Goal: Transaction & Acquisition: Purchase product/service

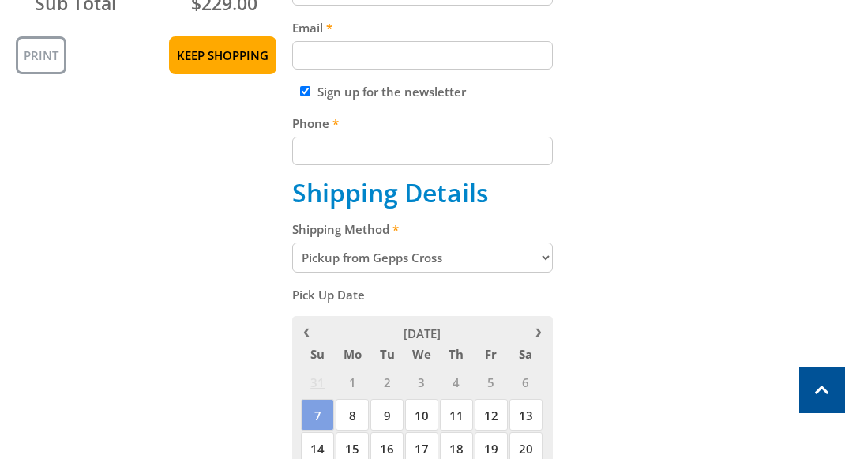
scroll to position [528, 0]
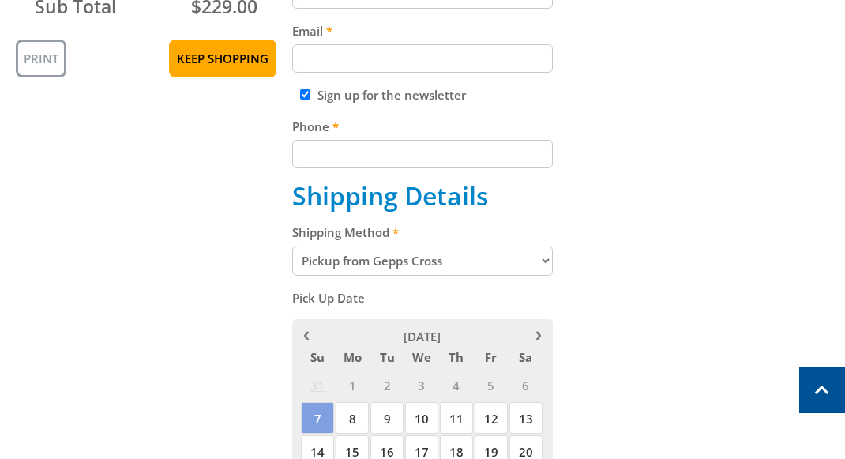
click at [436, 266] on select "Pickup from Gepps Cross Delivery" at bounding box center [422, 260] width 260 height 30
click at [292, 245] on select "Pickup from Gepps Cross Delivery" at bounding box center [422, 260] width 260 height 30
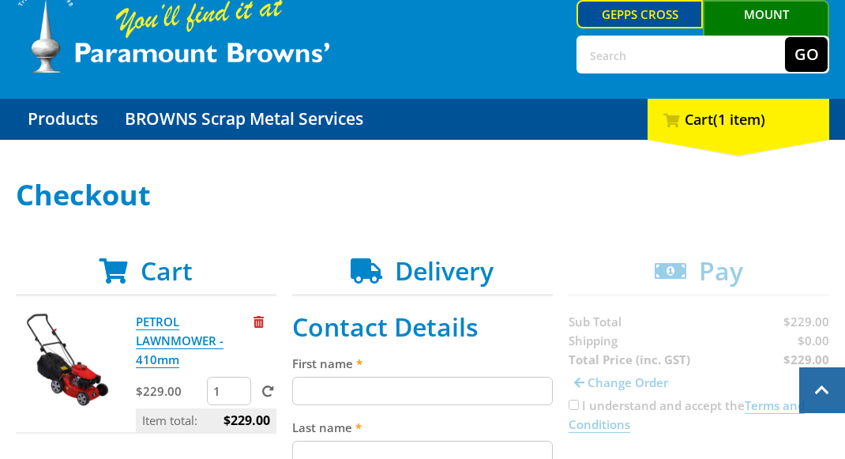
scroll to position [0, 0]
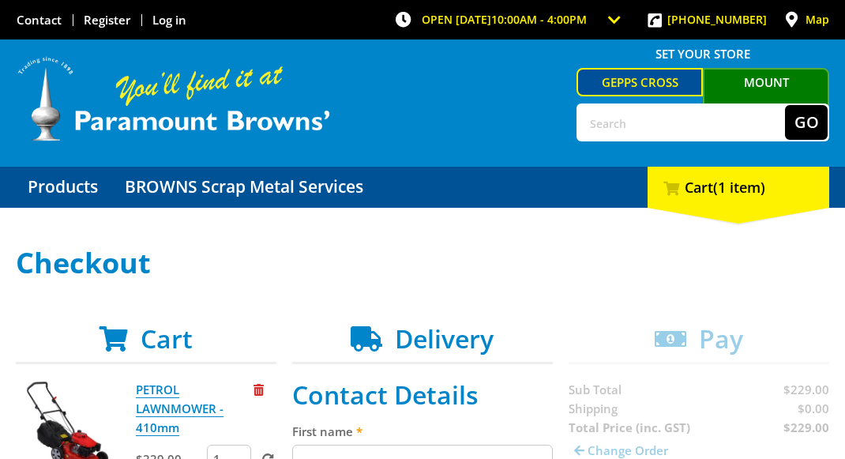
click at [736, 78] on link "Mount [PERSON_NAME]" at bounding box center [766, 95] width 126 height 54
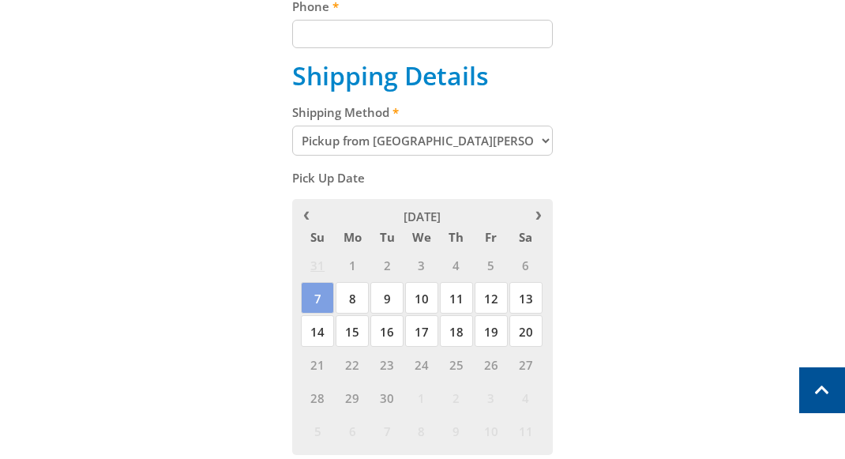
scroll to position [654, 0]
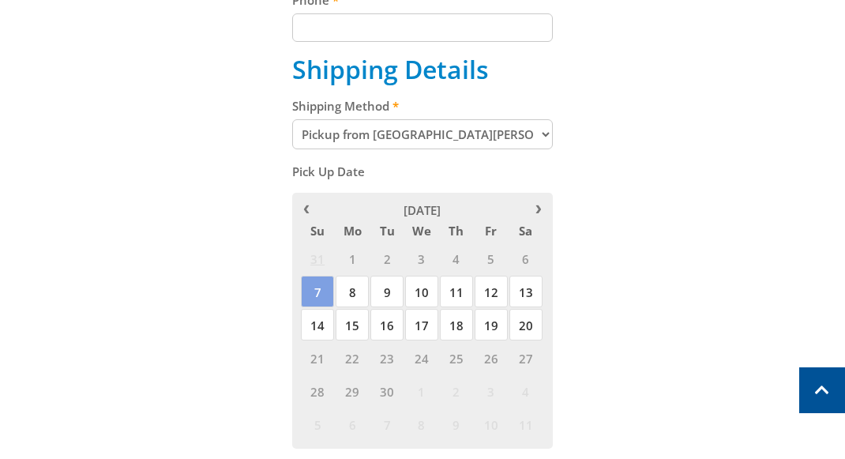
click at [690, 329] on div "Cart PETROL LAWNMOWER - 410mm $229.00 2 Item total: $458.00 Sub Total $458.00 P…" at bounding box center [422, 232] width 813 height 1126
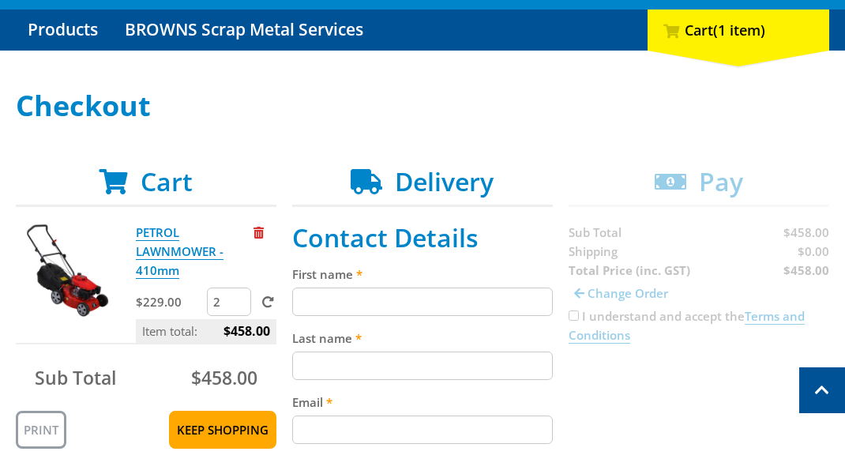
scroll to position [156, 0]
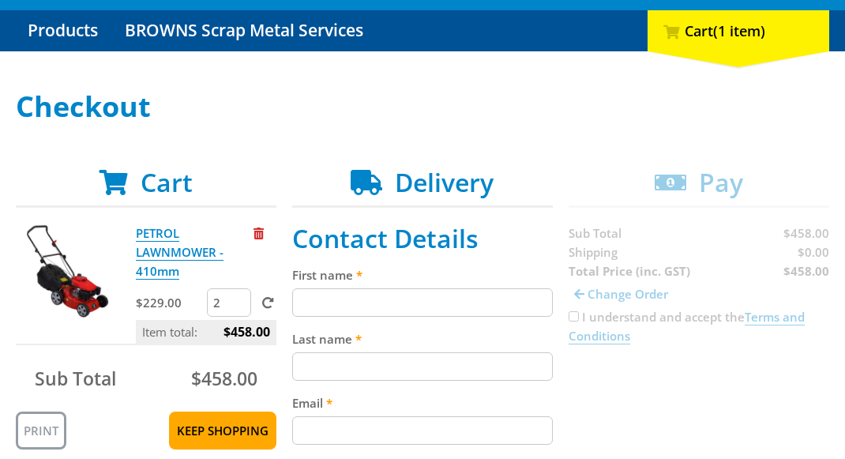
type input "1"
click at [241, 305] on input "1" at bounding box center [229, 302] width 44 height 28
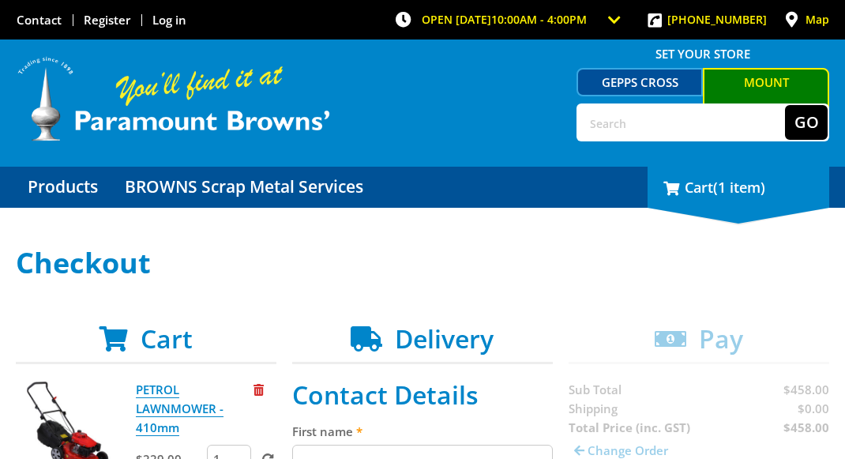
click at [707, 180] on div "1 Cart (1 item)" at bounding box center [738, 187] width 182 height 41
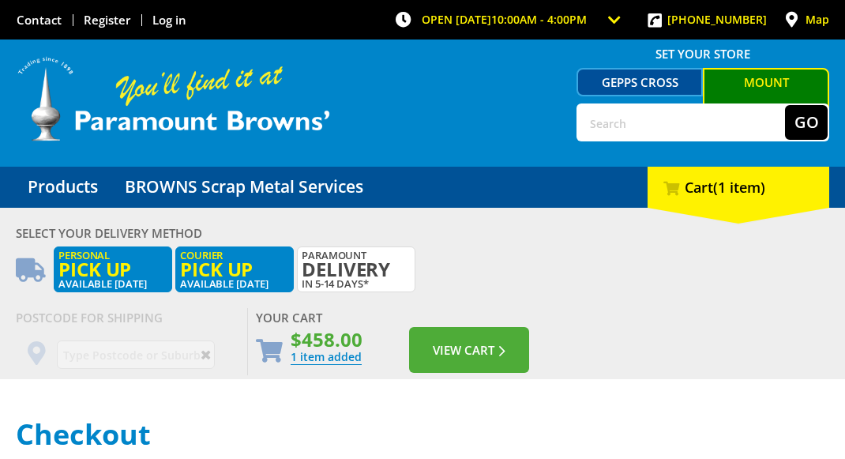
click at [230, 273] on span "Pick up" at bounding box center [234, 268] width 109 height 17
radio input "true"
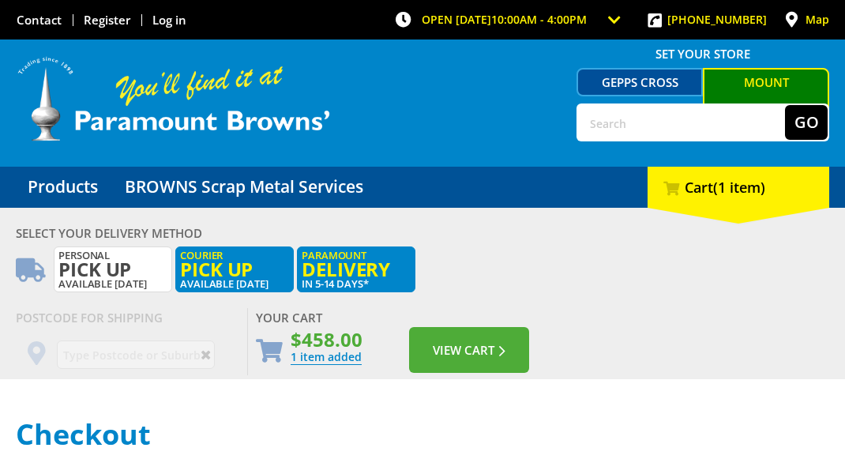
click at [341, 264] on span "Delivery" at bounding box center [356, 268] width 109 height 17
radio input "true"
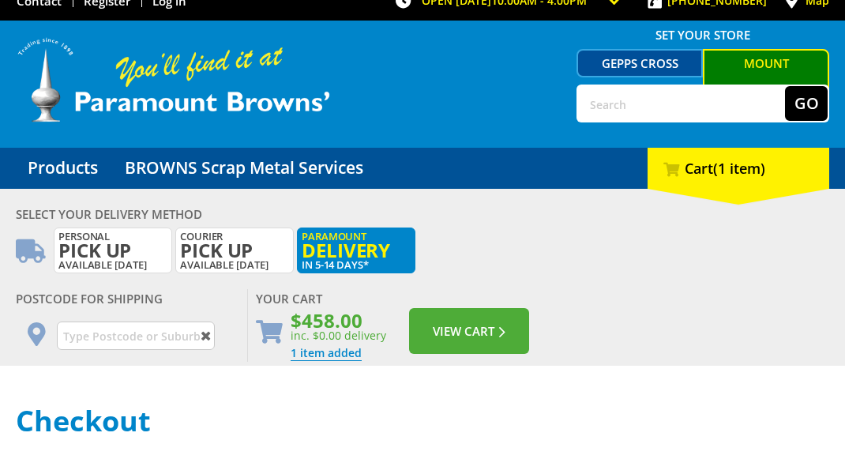
scroll to position [24, 0]
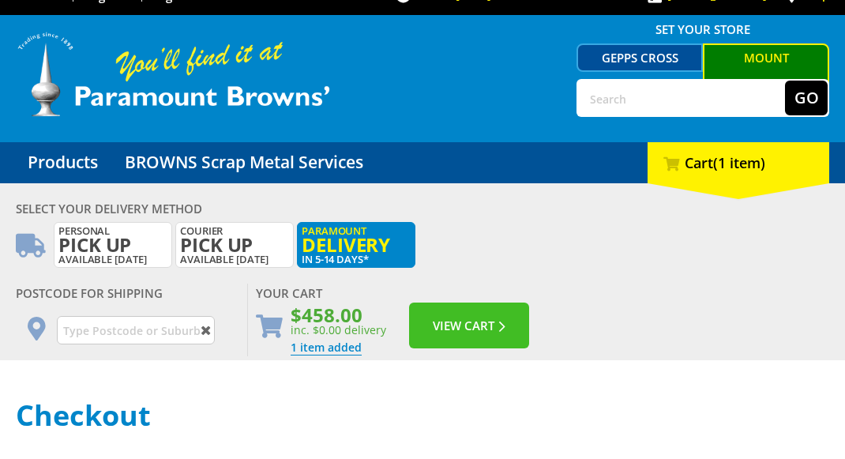
click at [423, 311] on button "View Cart" at bounding box center [469, 325] width 120 height 46
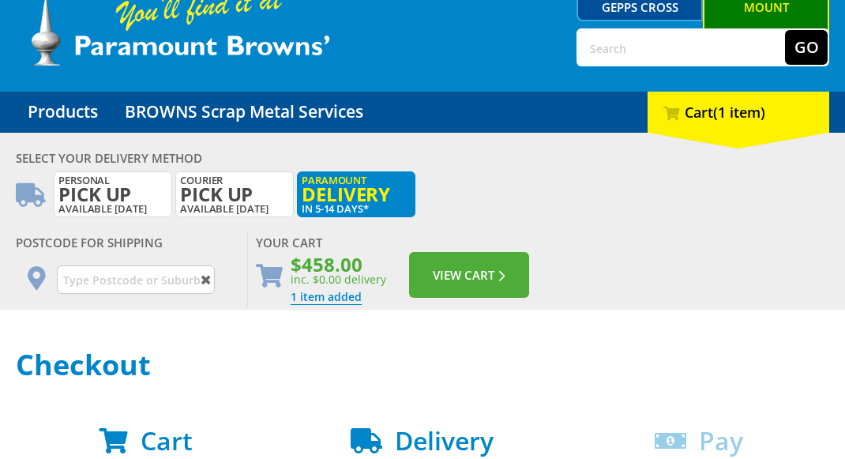
scroll to position [76, 0]
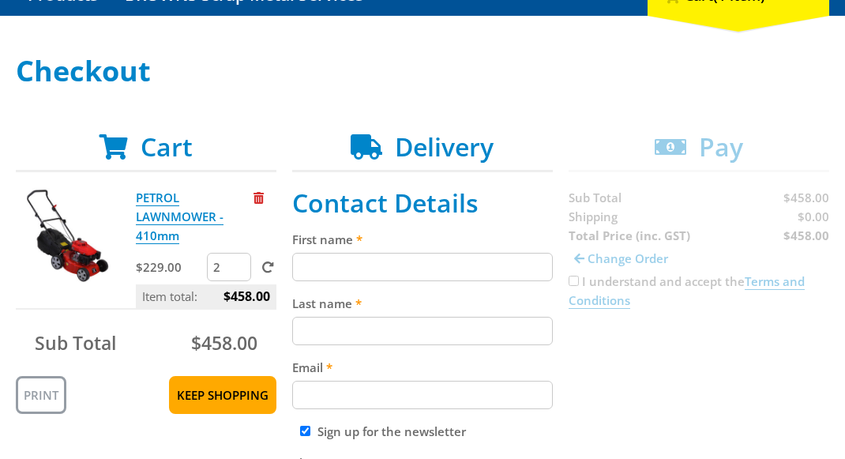
scroll to position [209, 0]
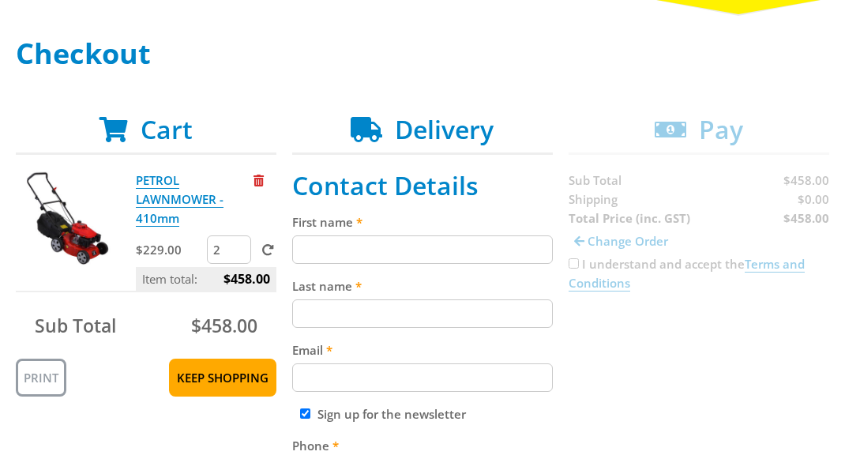
type input "1"
click at [239, 253] on input "1" at bounding box center [229, 249] width 44 height 28
click at [264, 252] on span at bounding box center [268, 250] width 12 height 12
click at [0, 0] on input "submit" at bounding box center [0, 0] width 0 height 0
click at [469, 236] on input "First name" at bounding box center [422, 249] width 260 height 28
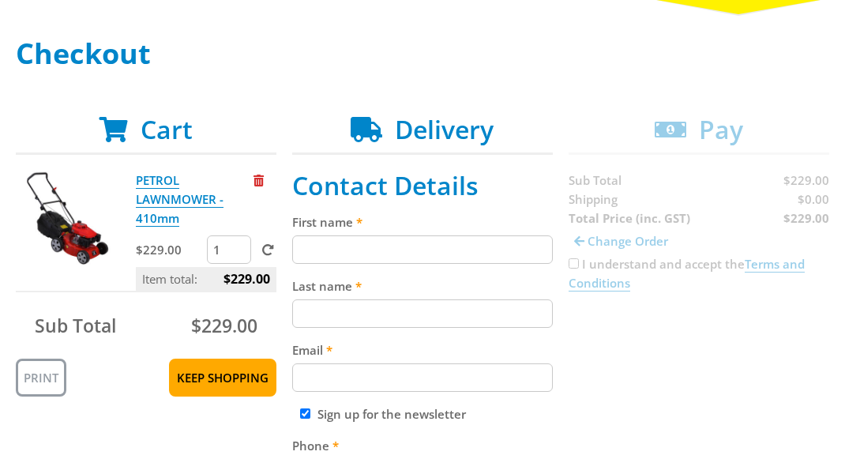
paste input "John Smith"
type input "John Smith"
click at [411, 313] on input "Last name" at bounding box center [422, 313] width 260 height 28
paste input "John Smith"
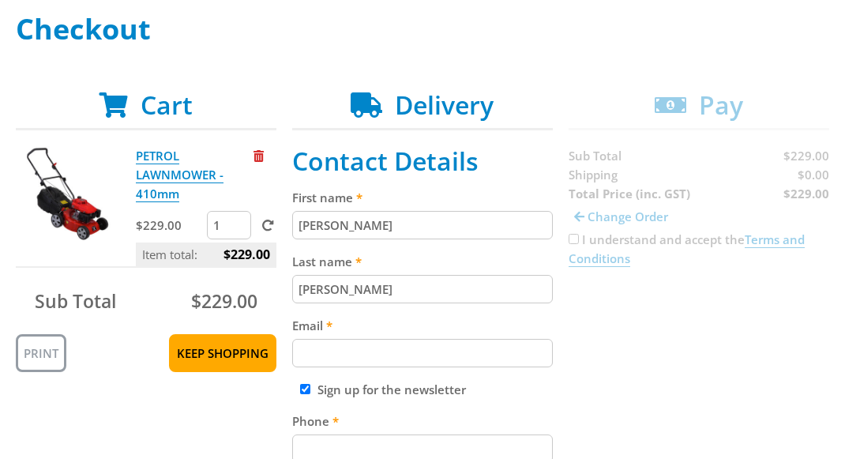
scroll to position [237, 0]
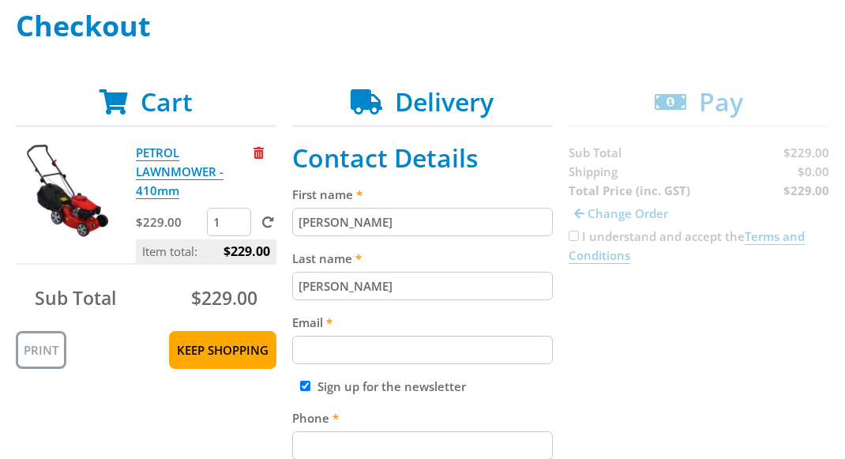
type input "John Smith"
click at [422, 327] on label "Email" at bounding box center [422, 322] width 260 height 19
click at [422, 335] on input "Email" at bounding box center [422, 349] width 260 height 28
click at [414, 338] on input "Email" at bounding box center [422, 349] width 260 height 28
paste input "johnsmith001@storebotmail.joonix.net"
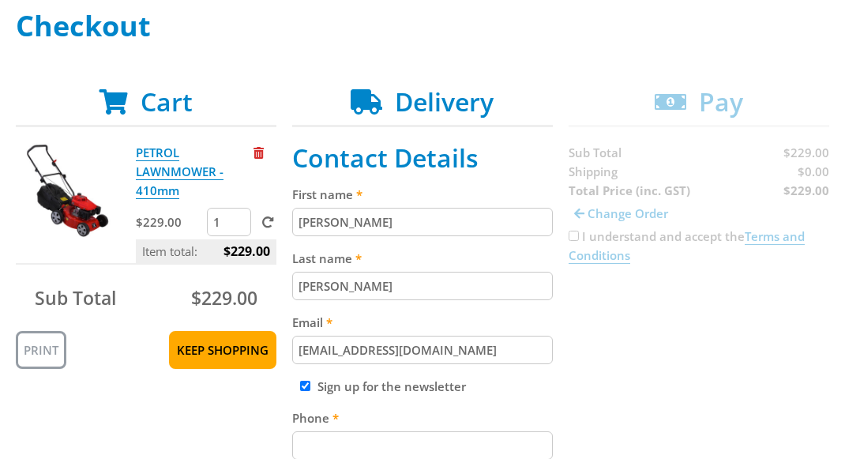
type input "johnsmith001@storebotmail.joonix.net"
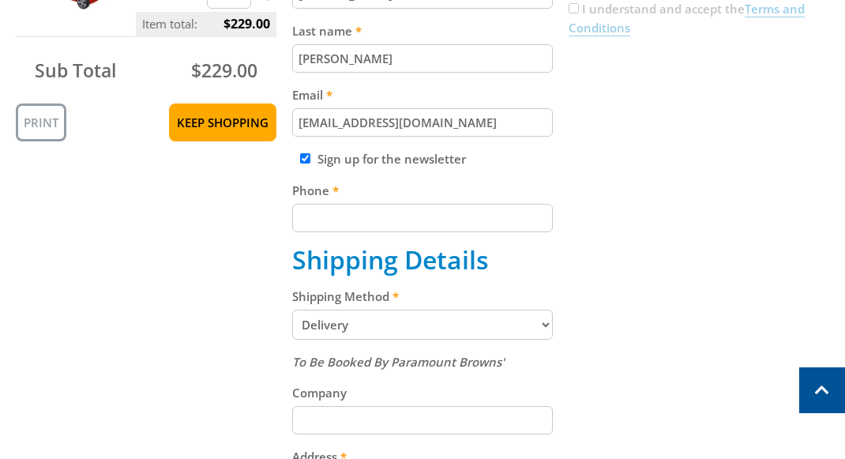
scroll to position [469, 0]
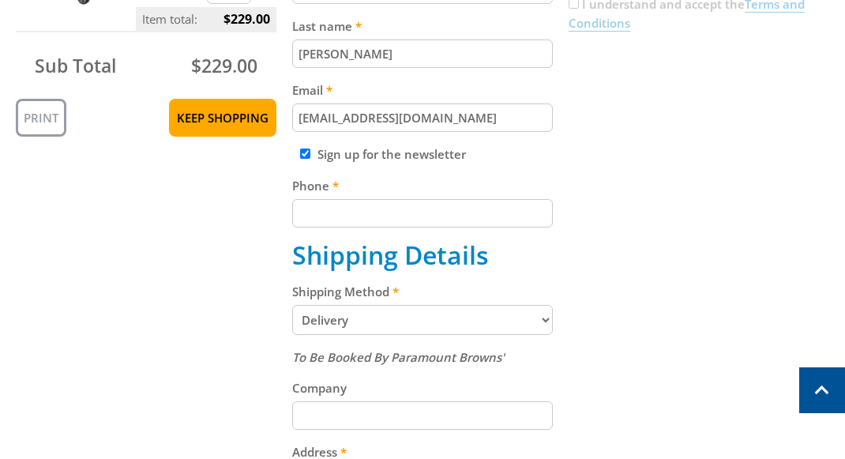
click at [373, 227] on fieldset "Contact Details First name John Smith Last name John Smith Email johnsmith001@s…" at bounding box center [422, 360] width 260 height 898
click at [337, 209] on input "Phone" at bounding box center [422, 213] width 260 height 28
paste input "+610293744000"
type input "+610293744000"
click at [631, 198] on div "Cart PETROL LAWNMOWER - 410mm $229.00 1 Item total: $229.00 Sub Total $229.00 P…" at bounding box center [422, 360] width 813 height 1010
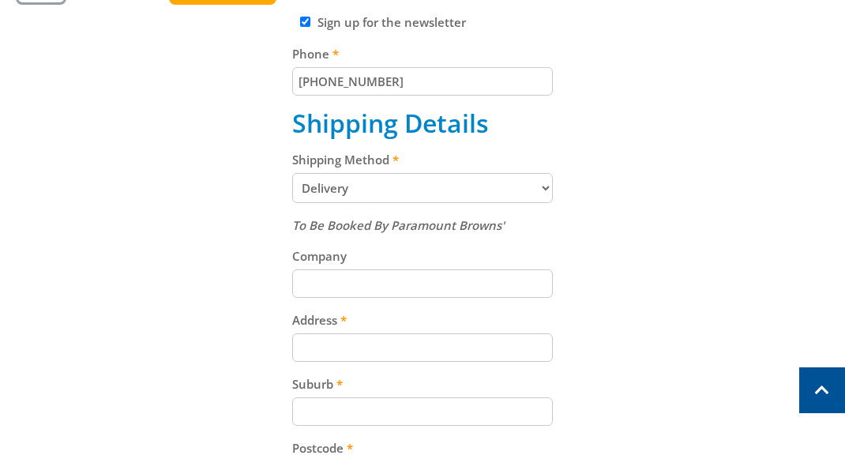
scroll to position [602, 0]
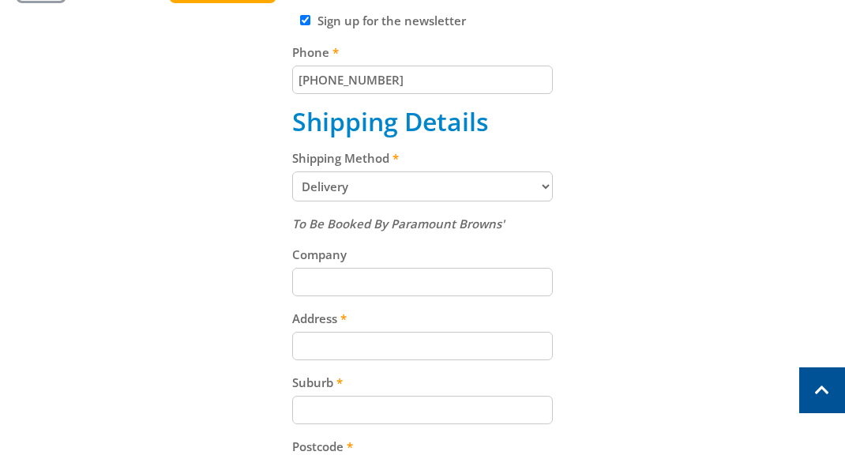
click at [408, 363] on div "To Be Booked By Paramount Browns' Company Address Suburb Postcode State (Select…" at bounding box center [422, 438] width 260 height 449
click at [388, 355] on input "Address" at bounding box center [422, 346] width 260 height 28
paste input "15 Follett Close"
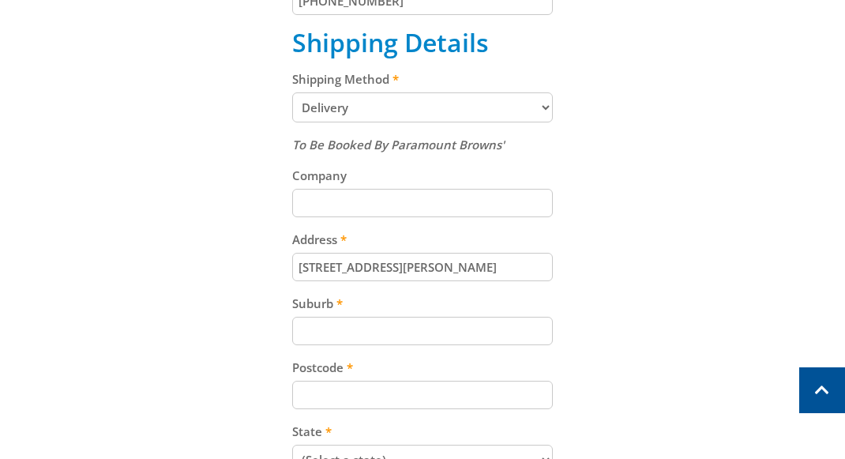
scroll to position [692, 0]
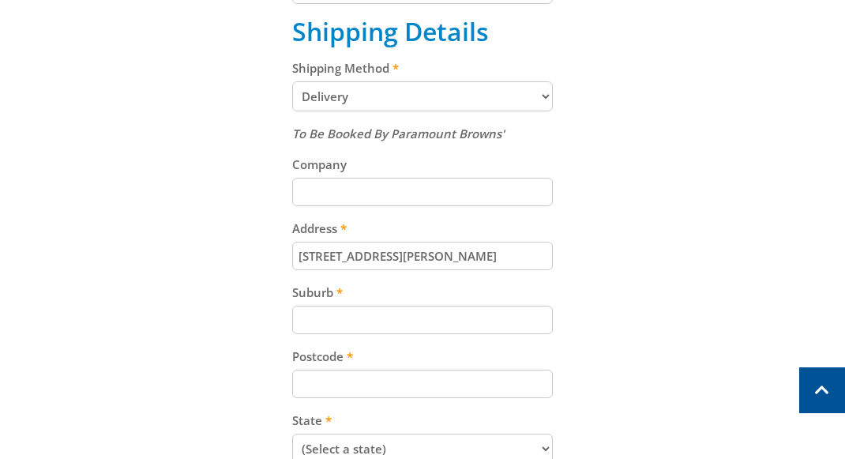
type input "15 Follett Close"
click at [384, 313] on input "Suburb" at bounding box center [422, 319] width 260 height 28
paste input "Totness"
type input "Totness"
click at [414, 384] on input "Postcode" at bounding box center [422, 383] width 260 height 28
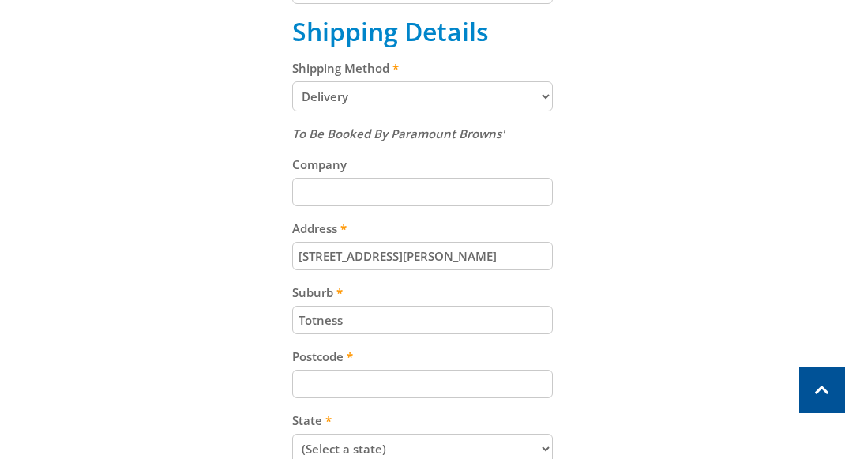
paste input "5250"
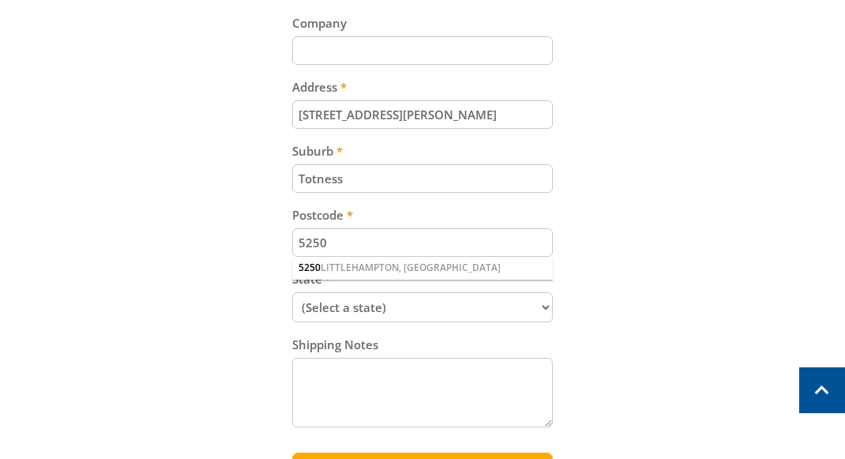
scroll to position [835, 0]
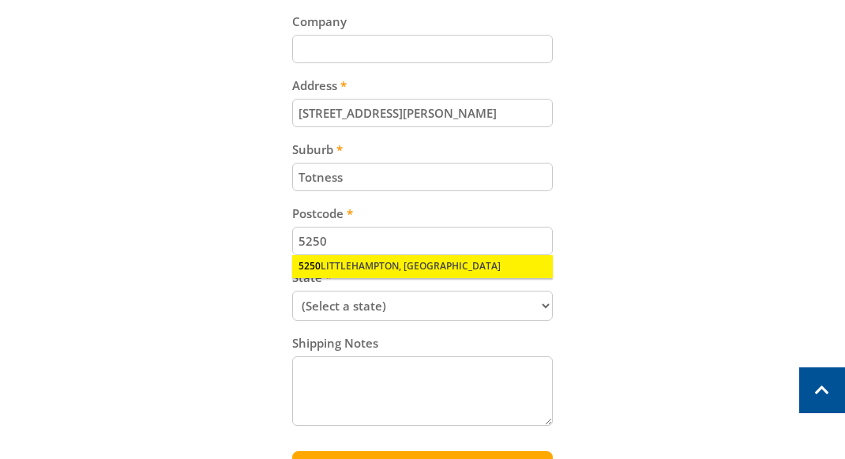
type input "5250"
click at [353, 265] on div "5250 LITTLEHAMPTON, SA" at bounding box center [422, 266] width 260 height 22
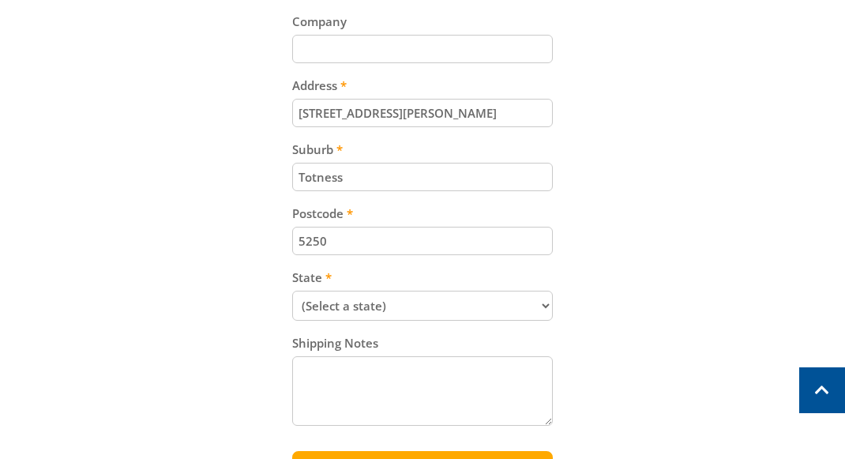
click at [403, 305] on select "(Select a state) South Australia Victoria New South Wales Queensland Western Au…" at bounding box center [422, 305] width 260 height 30
select select "SA"
click at [292, 290] on select "(Select a state) South Australia Victoria New South Wales Queensland Western Au…" at bounding box center [422, 305] width 260 height 30
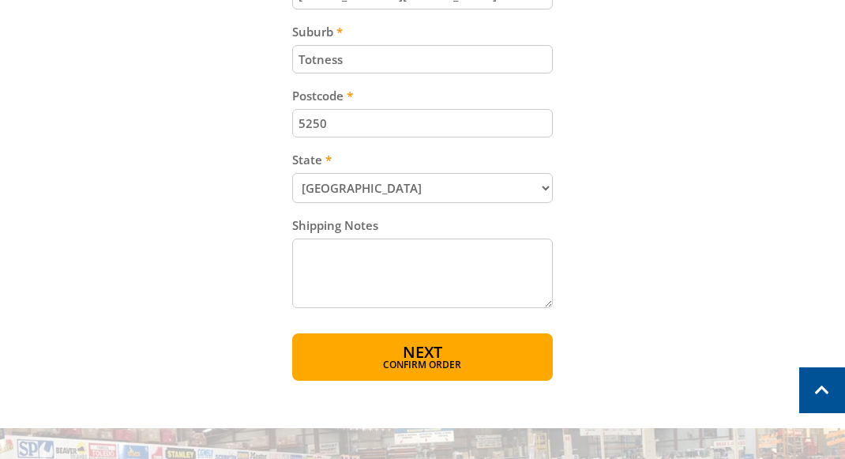
scroll to position [1010, 0]
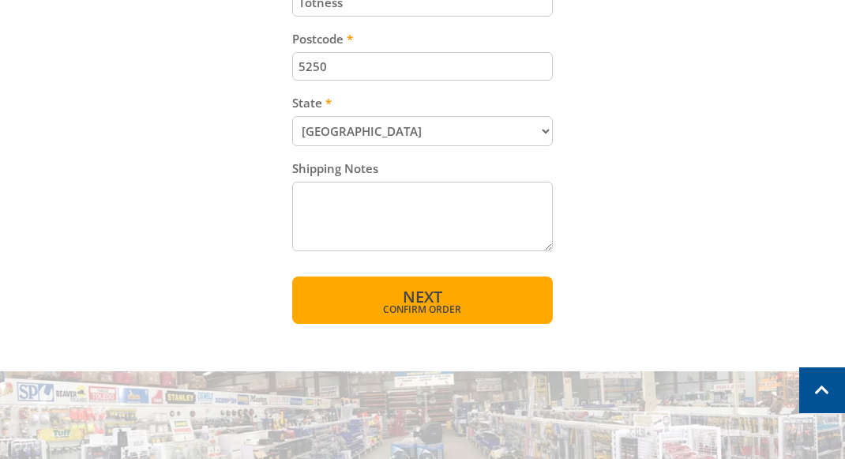
click at [440, 312] on span "Confirm order" at bounding box center [422, 309] width 193 height 9
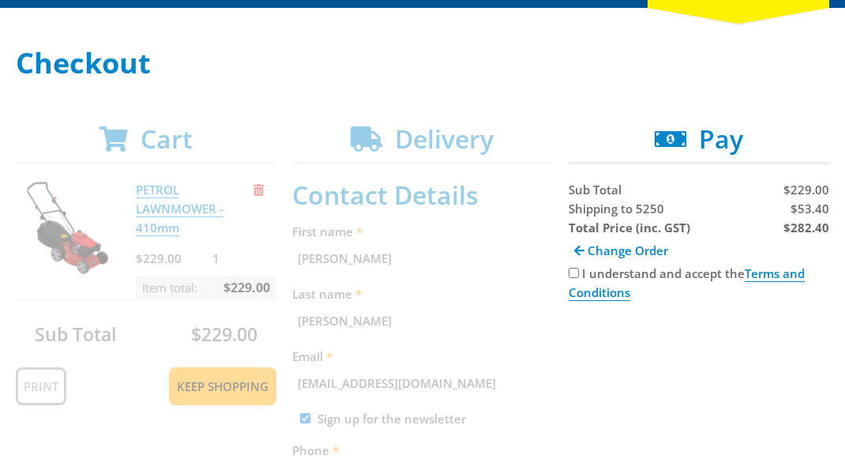
scroll to position [205, 0]
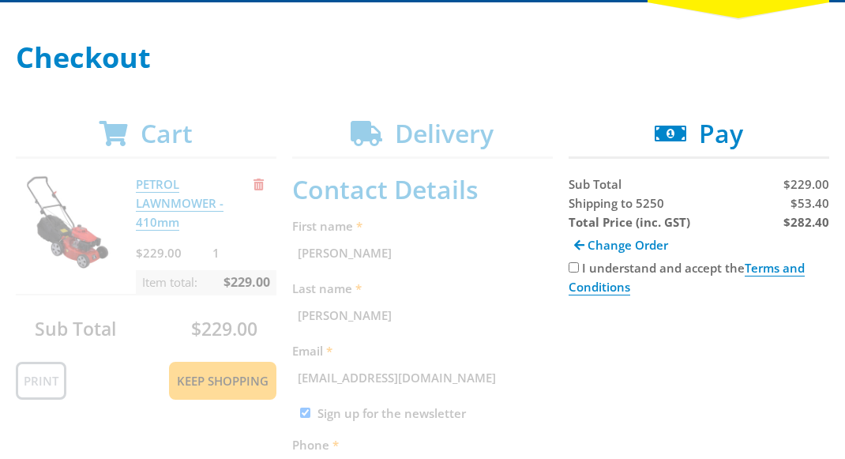
click at [573, 265] on input "I understand and accept the Terms and Conditions" at bounding box center [573, 267] width 10 height 10
checkbox input "true"
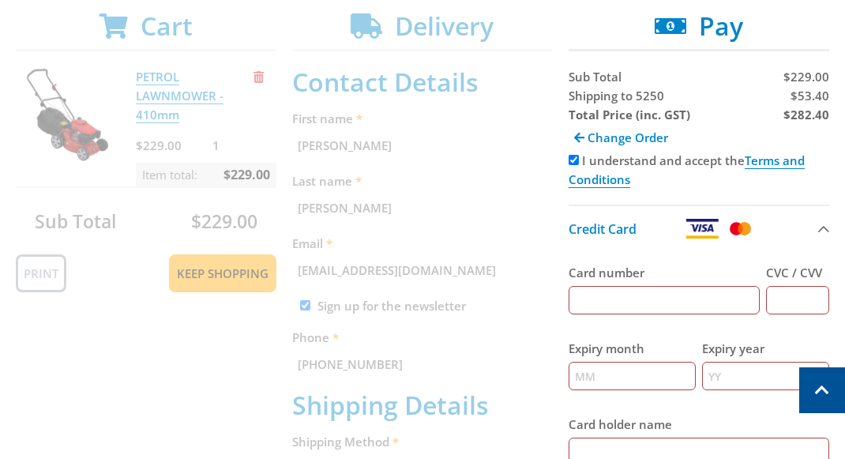
scroll to position [288, 0]
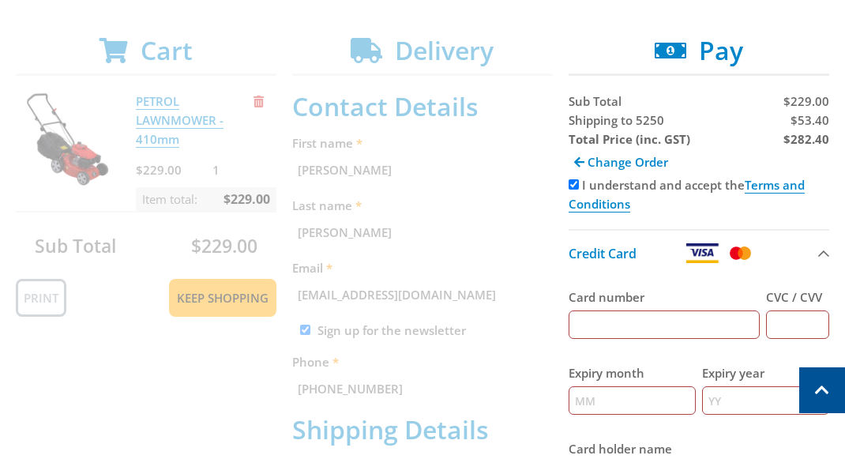
click at [583, 122] on span "Shipping to 5250" at bounding box center [616, 120] width 96 height 16
copy span "Shipping"
click at [807, 119] on span "$53.40" at bounding box center [809, 120] width 39 height 16
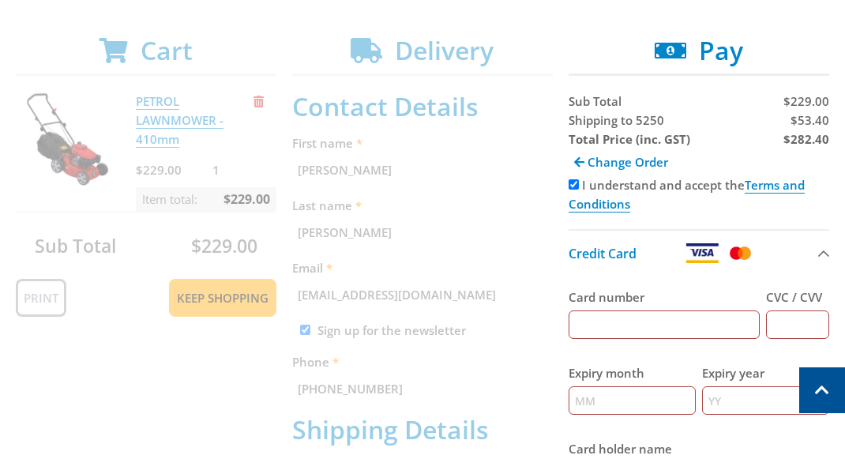
click at [807, 119] on span "$53.40" at bounding box center [809, 120] width 39 height 16
copy span "53.40"
click at [807, 137] on strong "$282.40" at bounding box center [806, 139] width 46 height 16
copy strong "282.40"
